Goal: Transaction & Acquisition: Obtain resource

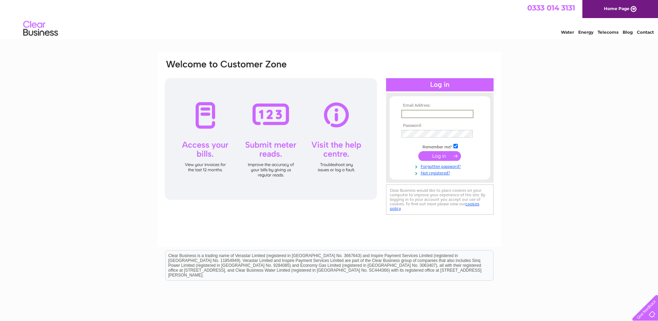
click at [423, 113] on input "text" at bounding box center [437, 114] width 72 height 8
type input "harry@rtbhomesea.co.uk"
click at [438, 156] on input "submit" at bounding box center [439, 156] width 43 height 10
click at [416, 114] on input "text" at bounding box center [437, 114] width 72 height 8
type input "harry@rtbhomesea.co.uk"
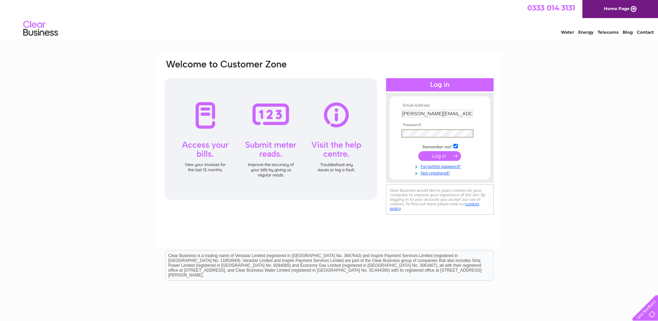
click at [443, 157] on input "submit" at bounding box center [439, 156] width 43 height 10
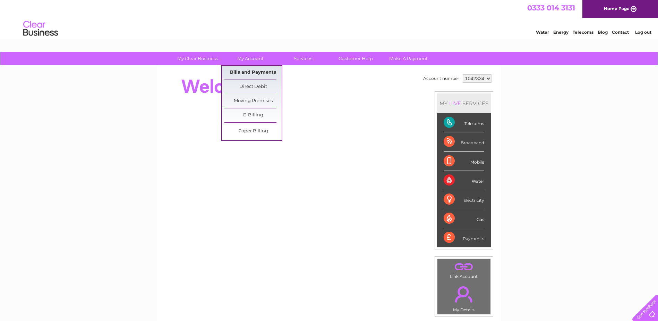
click at [244, 70] on link "Bills and Payments" at bounding box center [252, 73] width 57 height 14
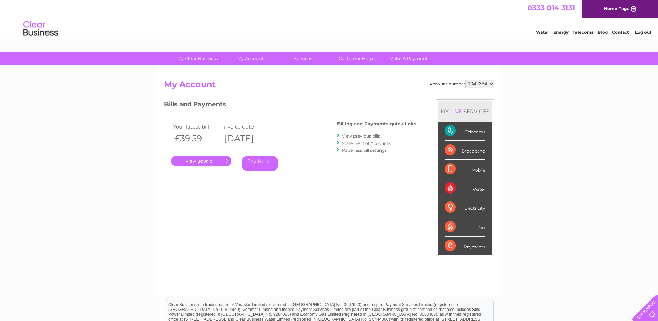
click at [206, 162] on link "." at bounding box center [201, 161] width 60 height 10
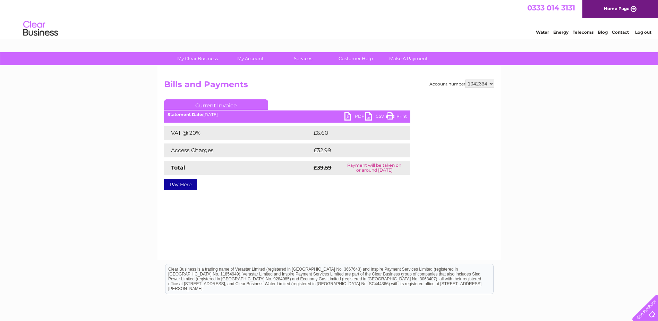
click at [349, 116] on link "PDF" at bounding box center [354, 117] width 21 height 10
click at [347, 116] on link "PDF" at bounding box center [354, 117] width 21 height 10
click at [345, 114] on link "PDF" at bounding box center [354, 117] width 21 height 10
